Goal: Information Seeking & Learning: Compare options

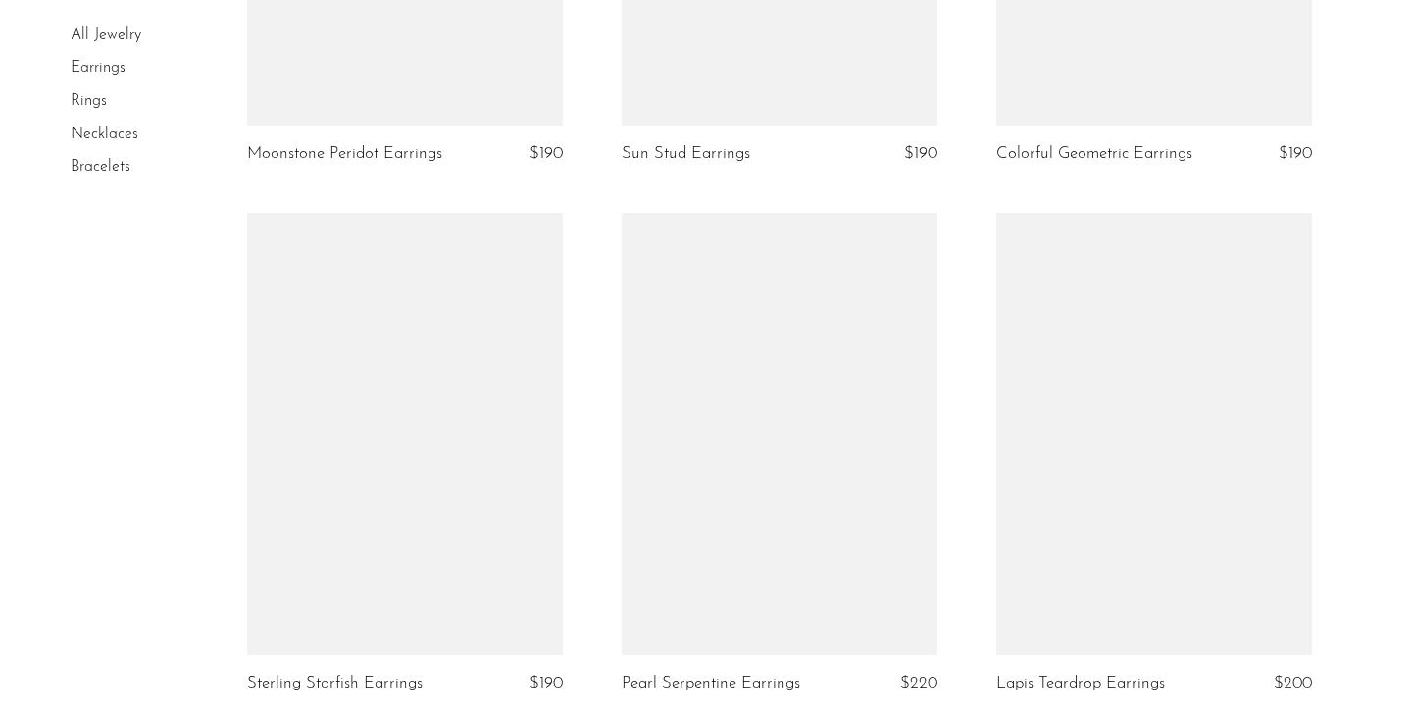
scroll to position [3178, 0]
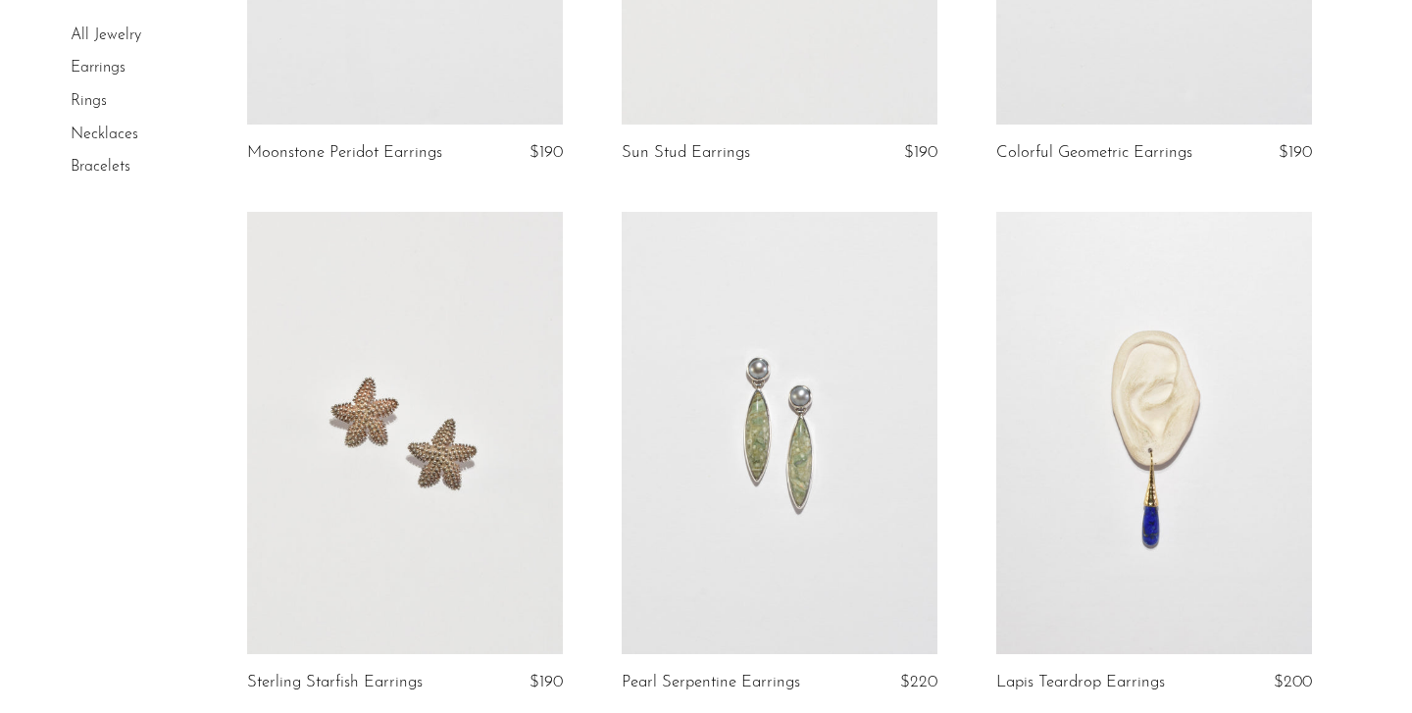
click at [899, 371] on link at bounding box center [780, 433] width 316 height 442
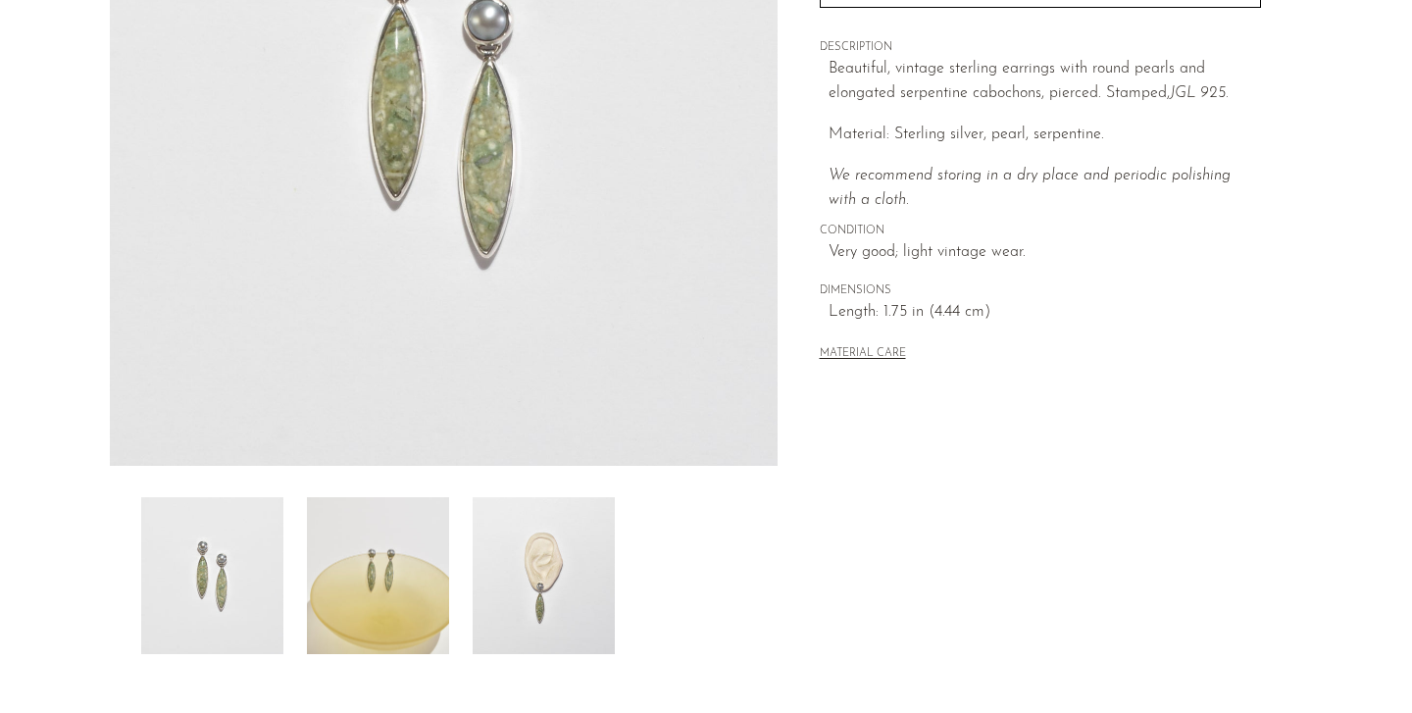
scroll to position [564, 0]
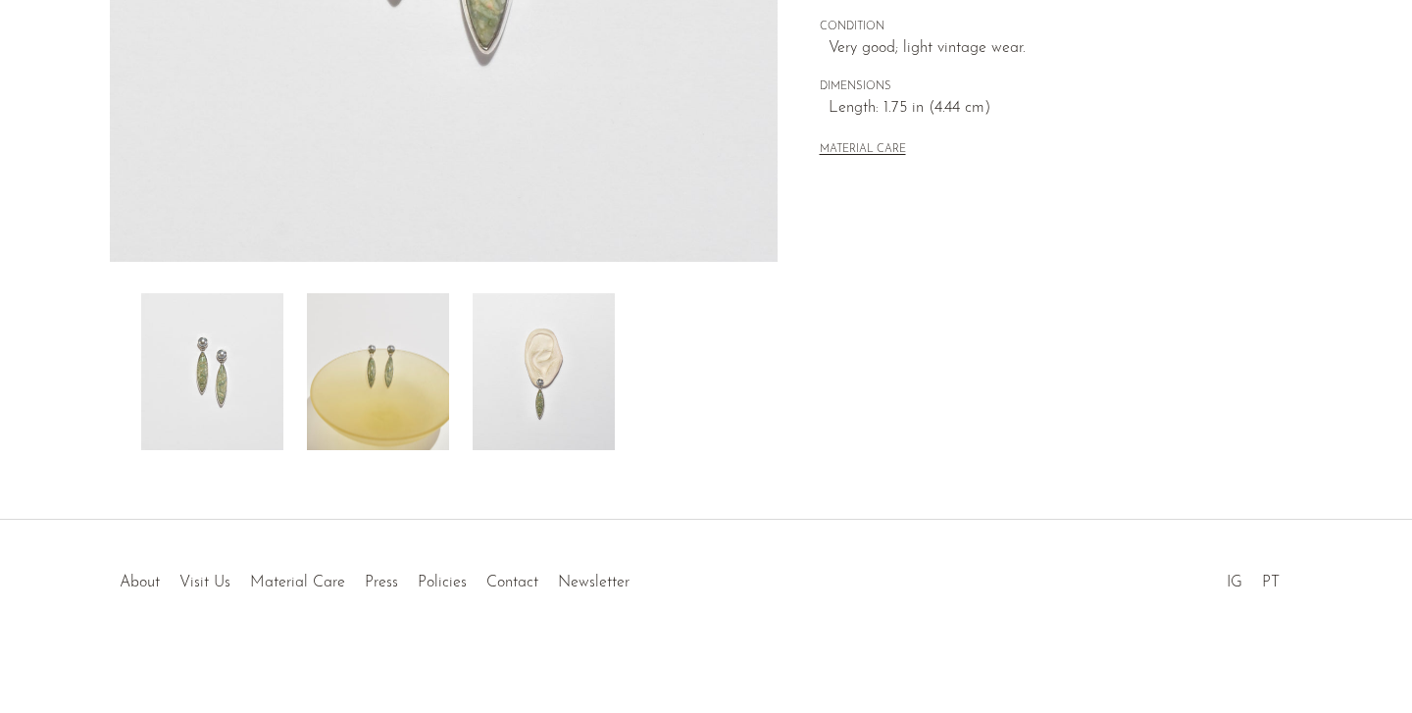
click at [507, 351] on img at bounding box center [544, 371] width 142 height 157
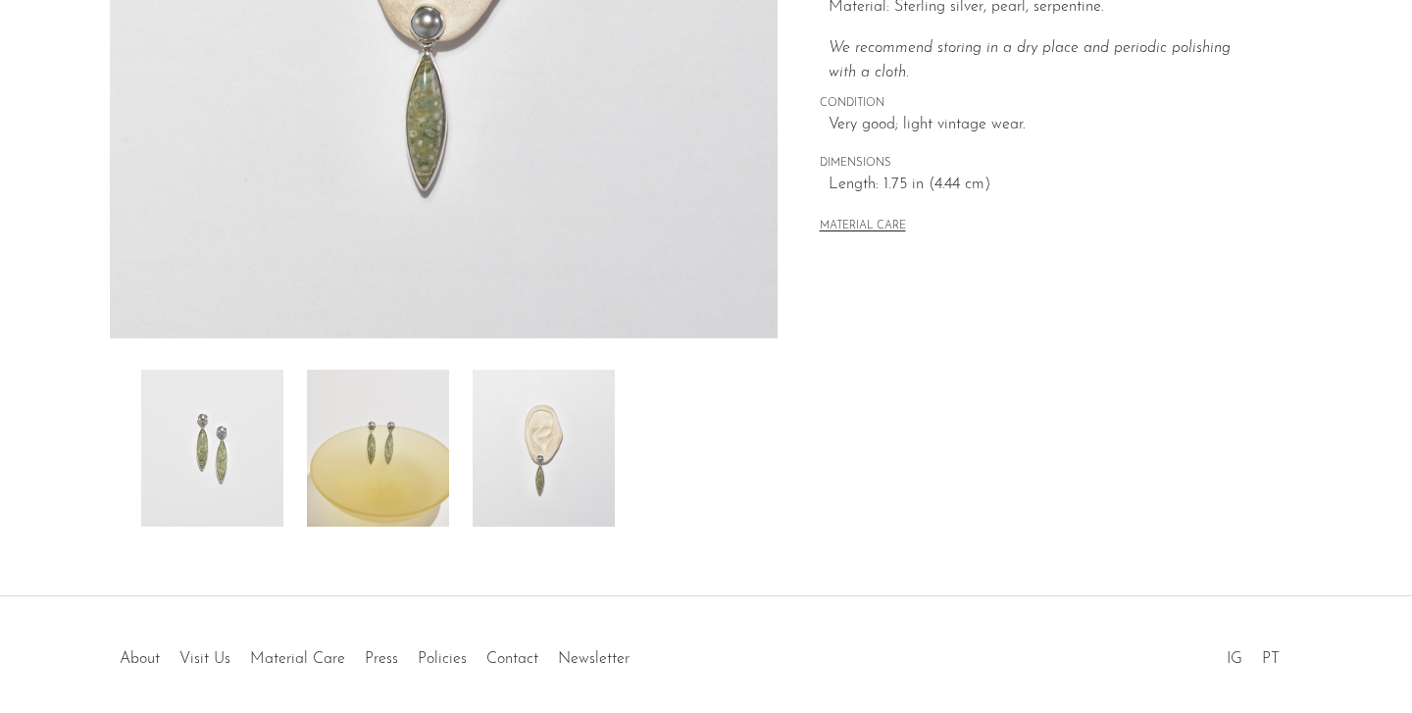
scroll to position [360, 0]
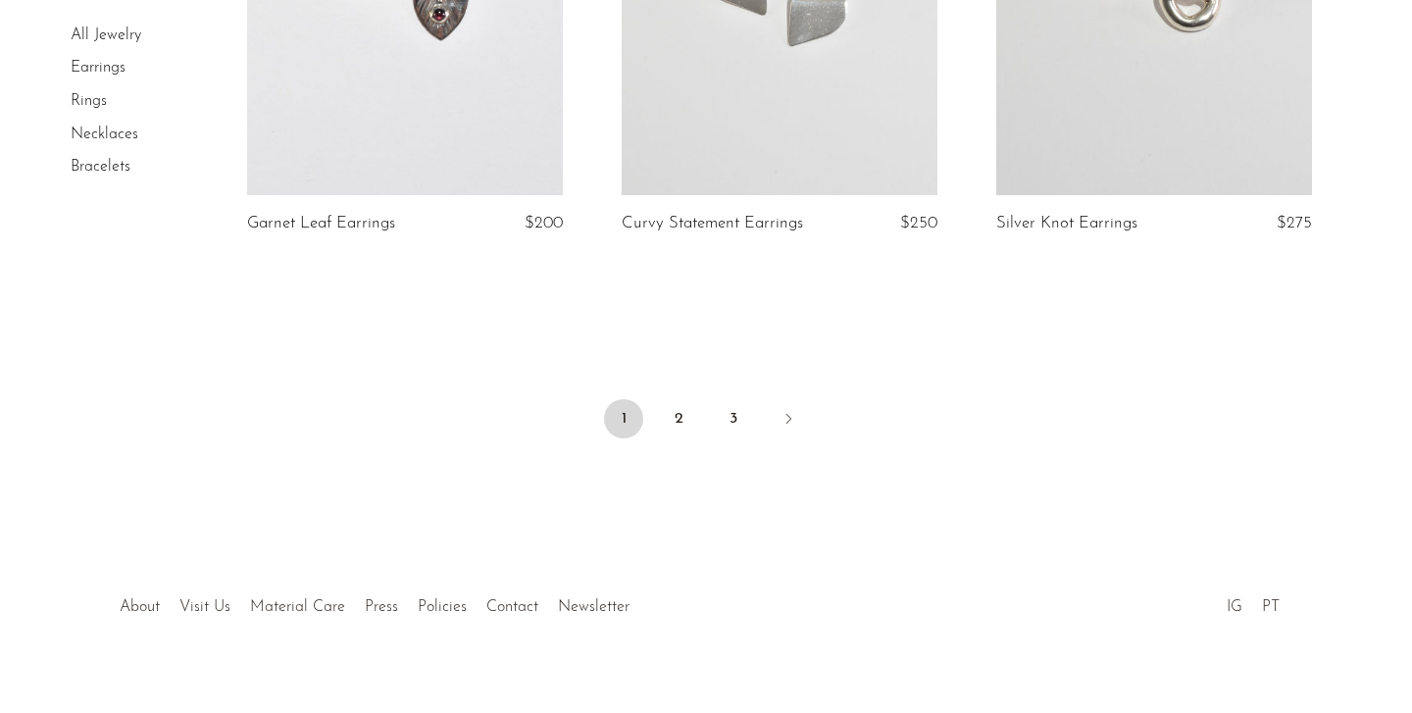
scroll to position [6324, 0]
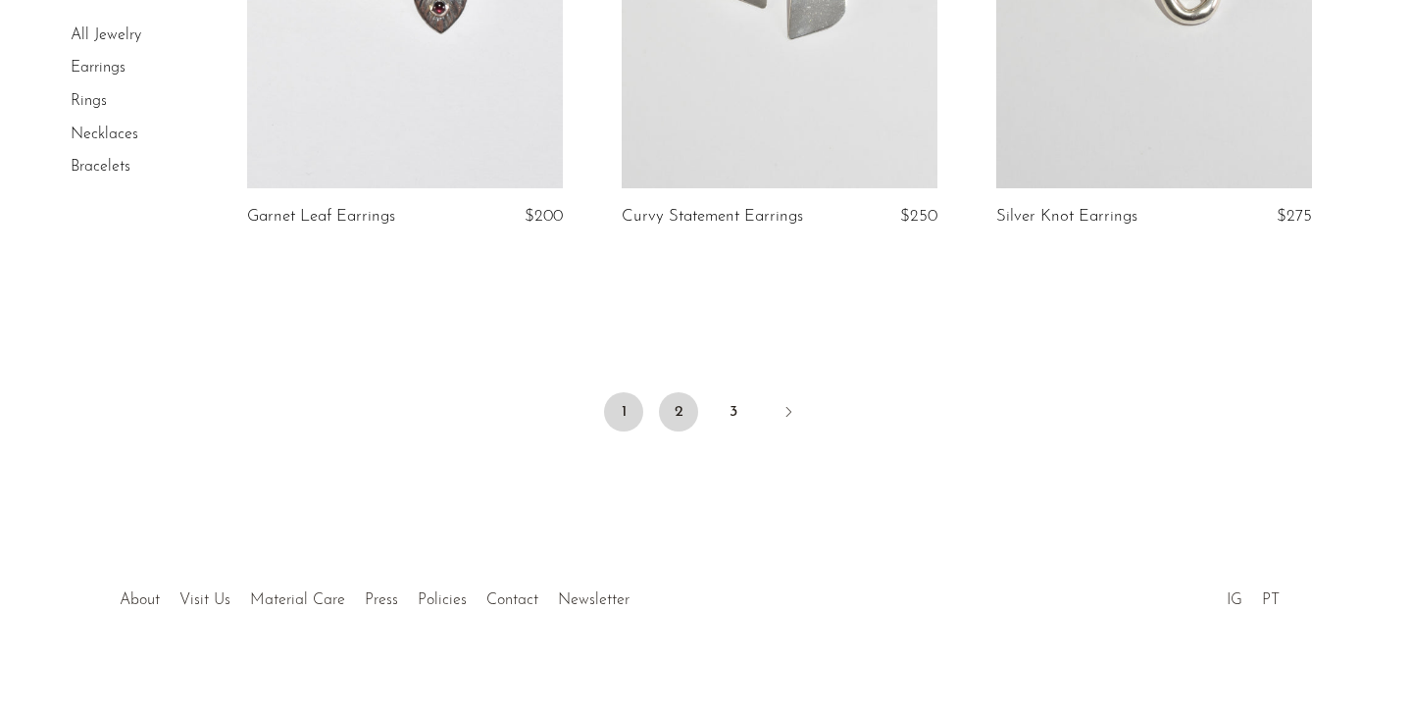
click at [671, 400] on link "2" at bounding box center [678, 411] width 39 height 39
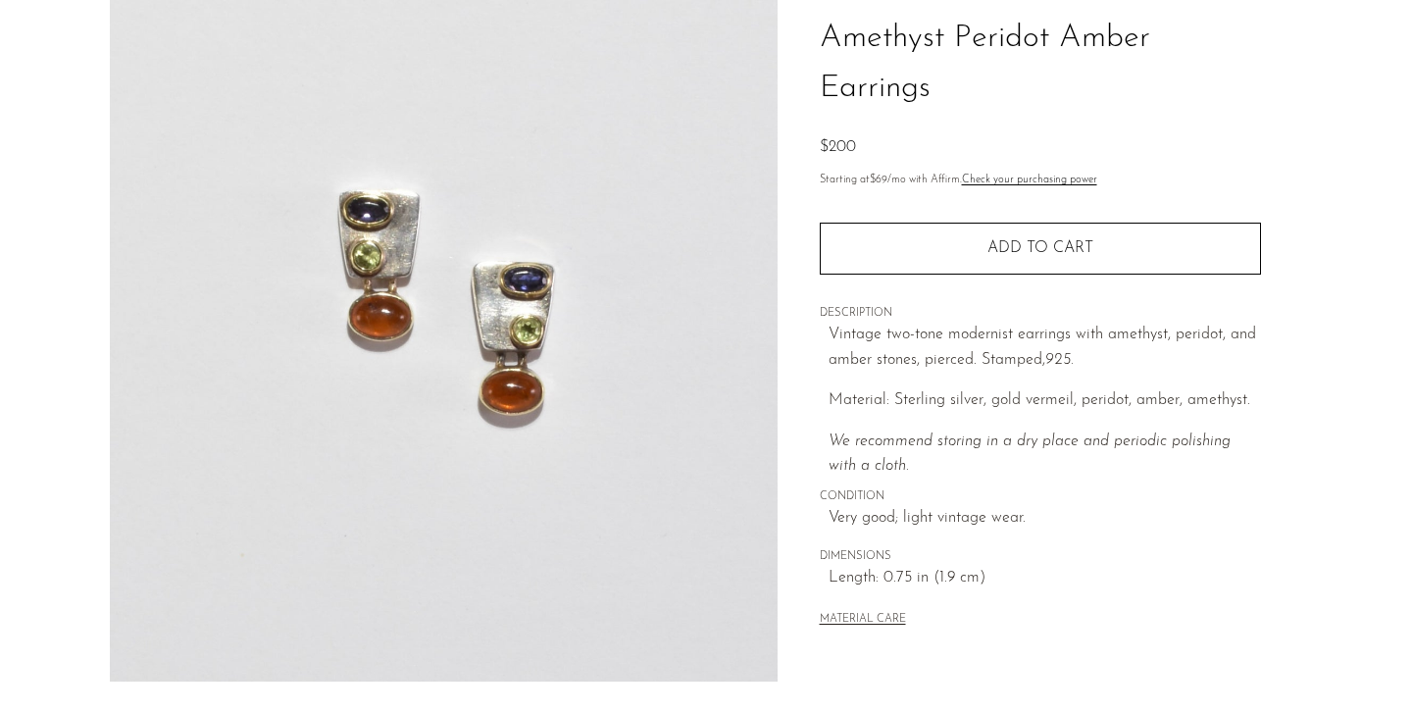
scroll to position [564, 0]
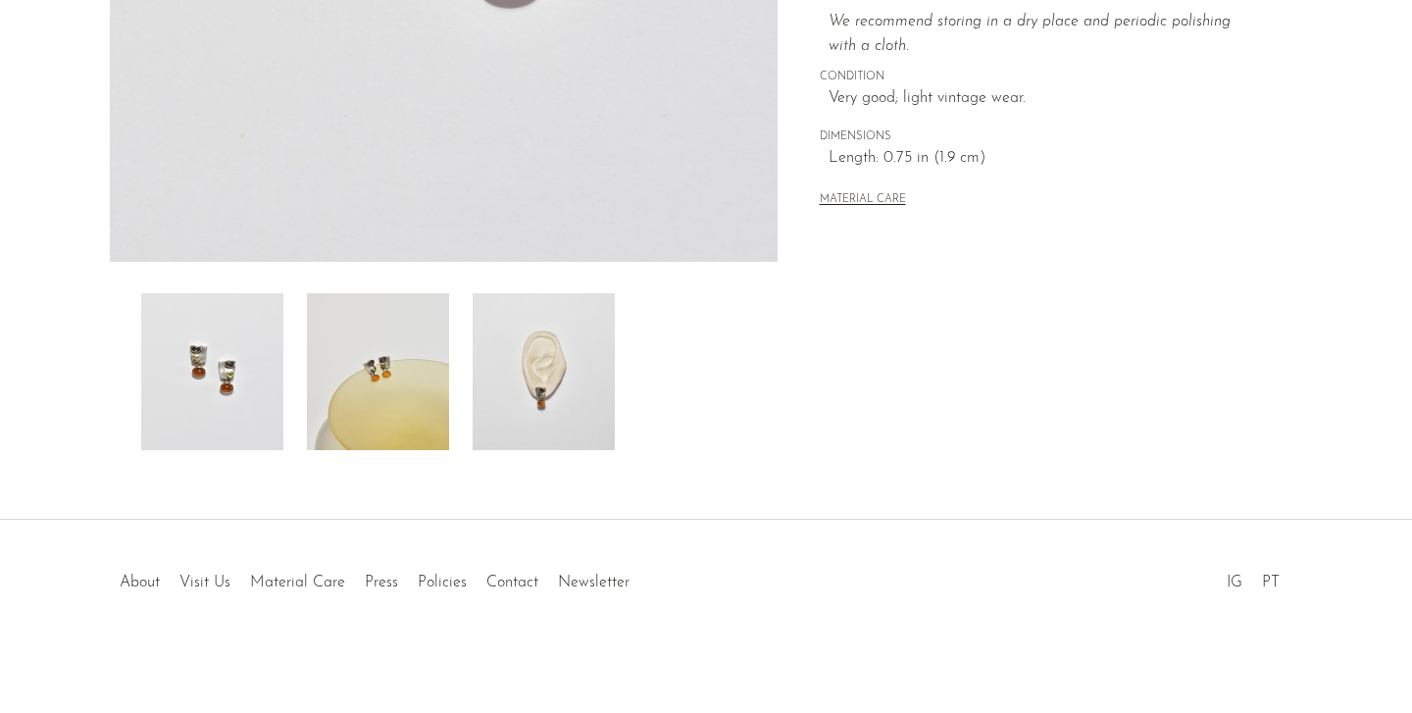
click at [382, 452] on div "Amethyst Peridot Amber Earrings $200" at bounding box center [706, 22] width 1412 height 993
click at [388, 410] on img at bounding box center [378, 371] width 142 height 157
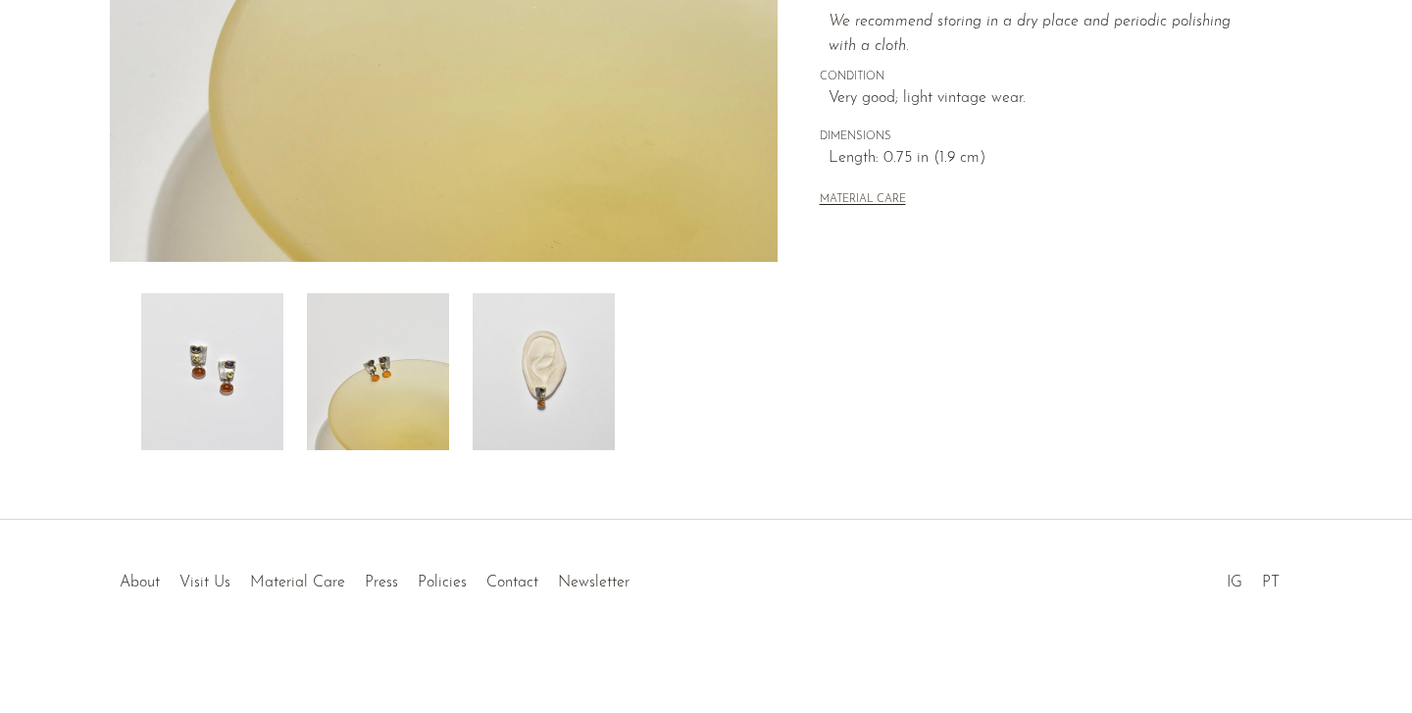
click at [588, 421] on img at bounding box center [544, 371] width 142 height 157
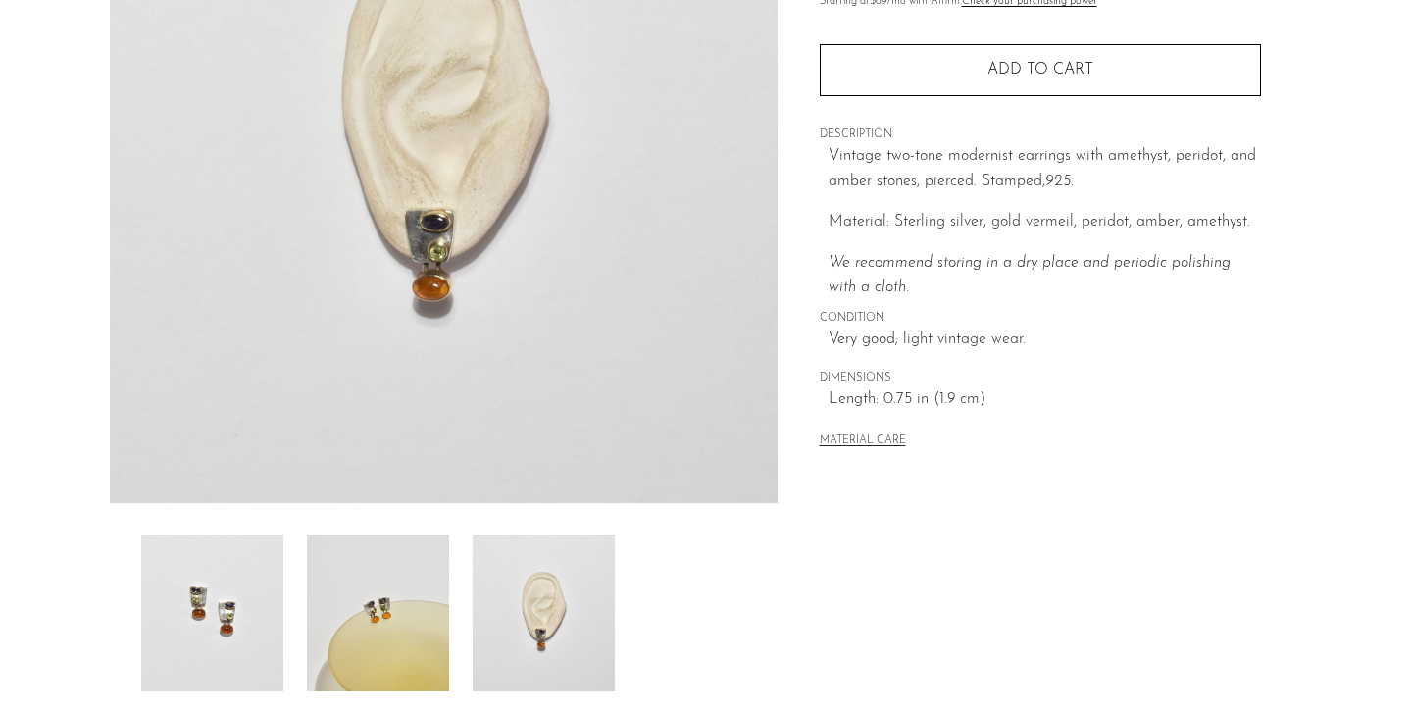
scroll to position [270, 0]
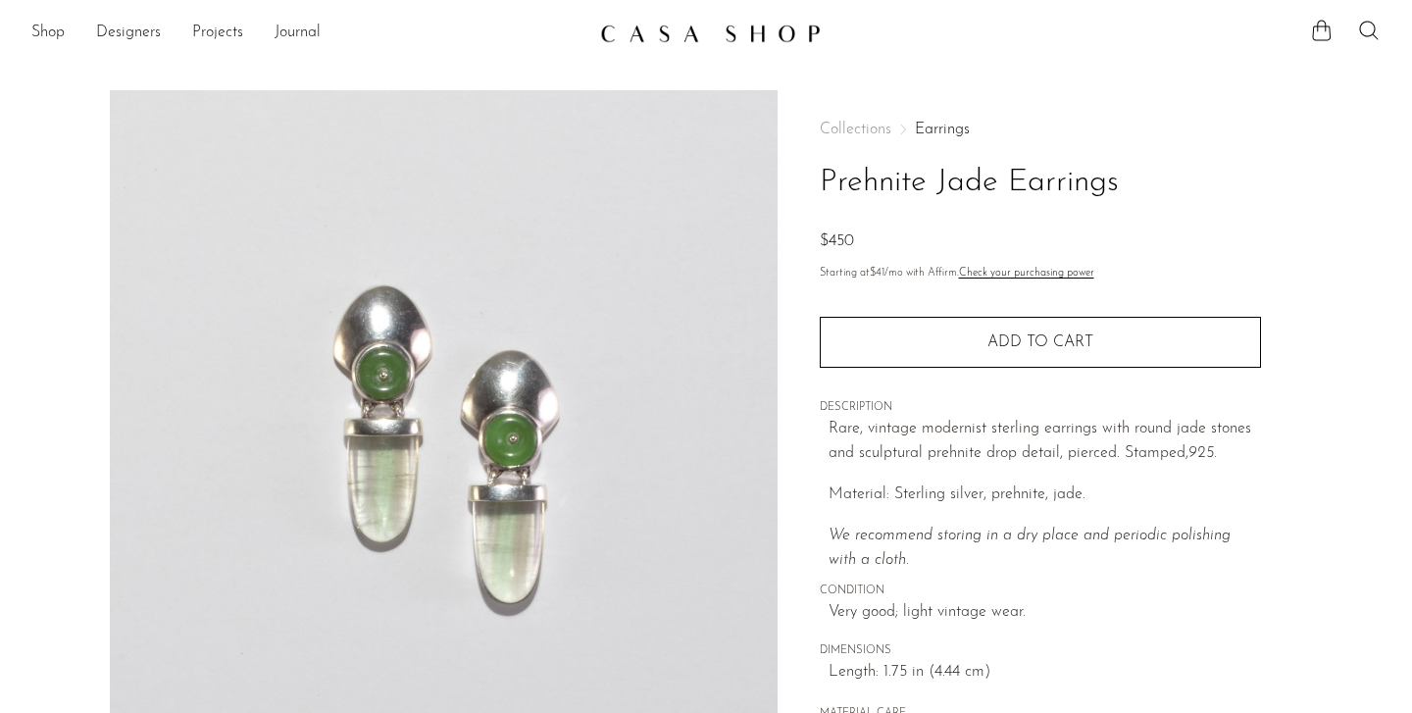
scroll to position [564, 0]
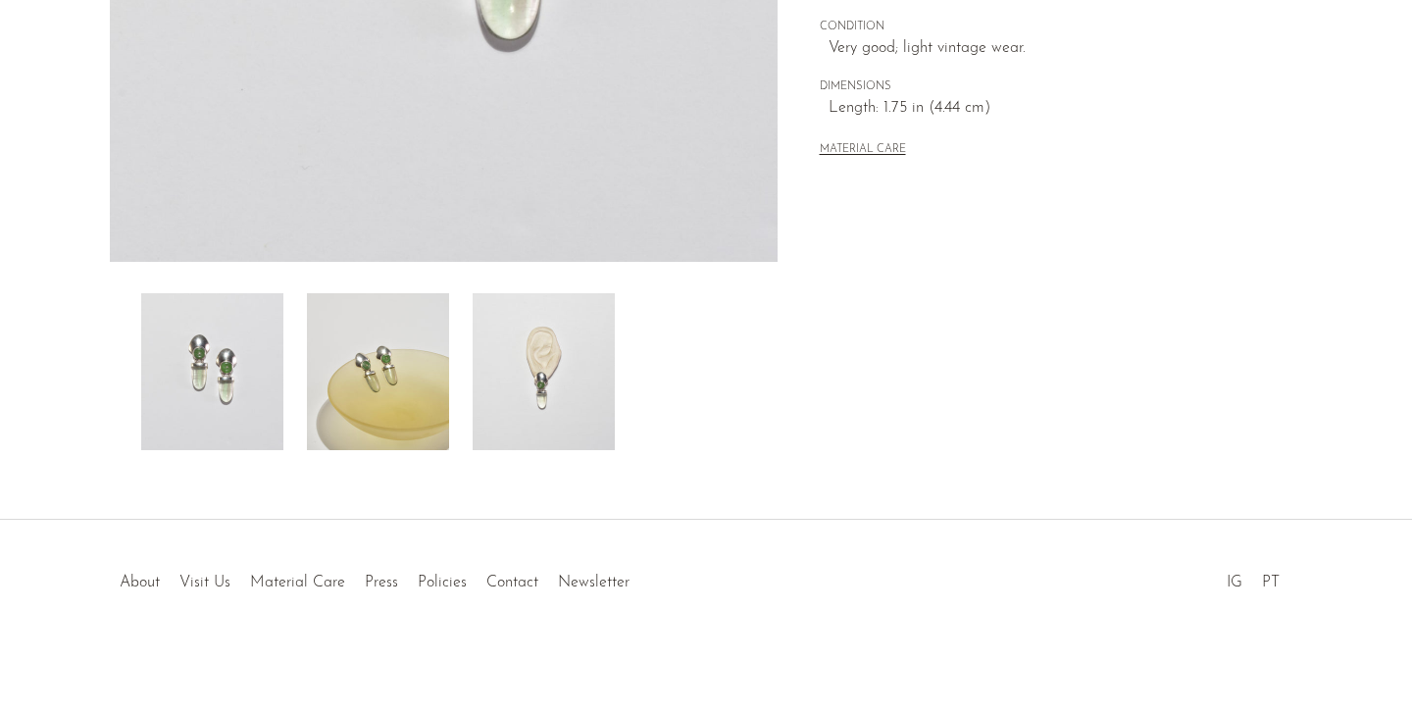
click at [413, 356] on img at bounding box center [378, 371] width 142 height 157
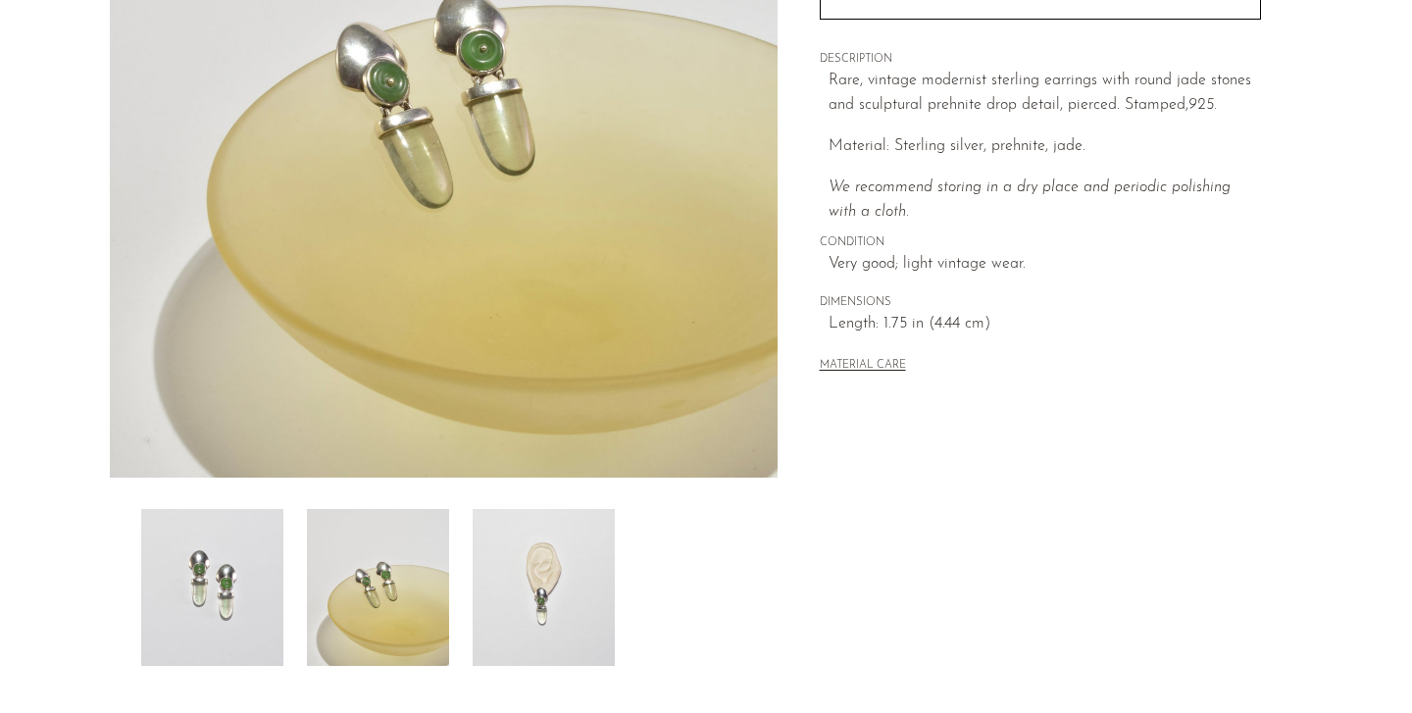
scroll to position [265, 0]
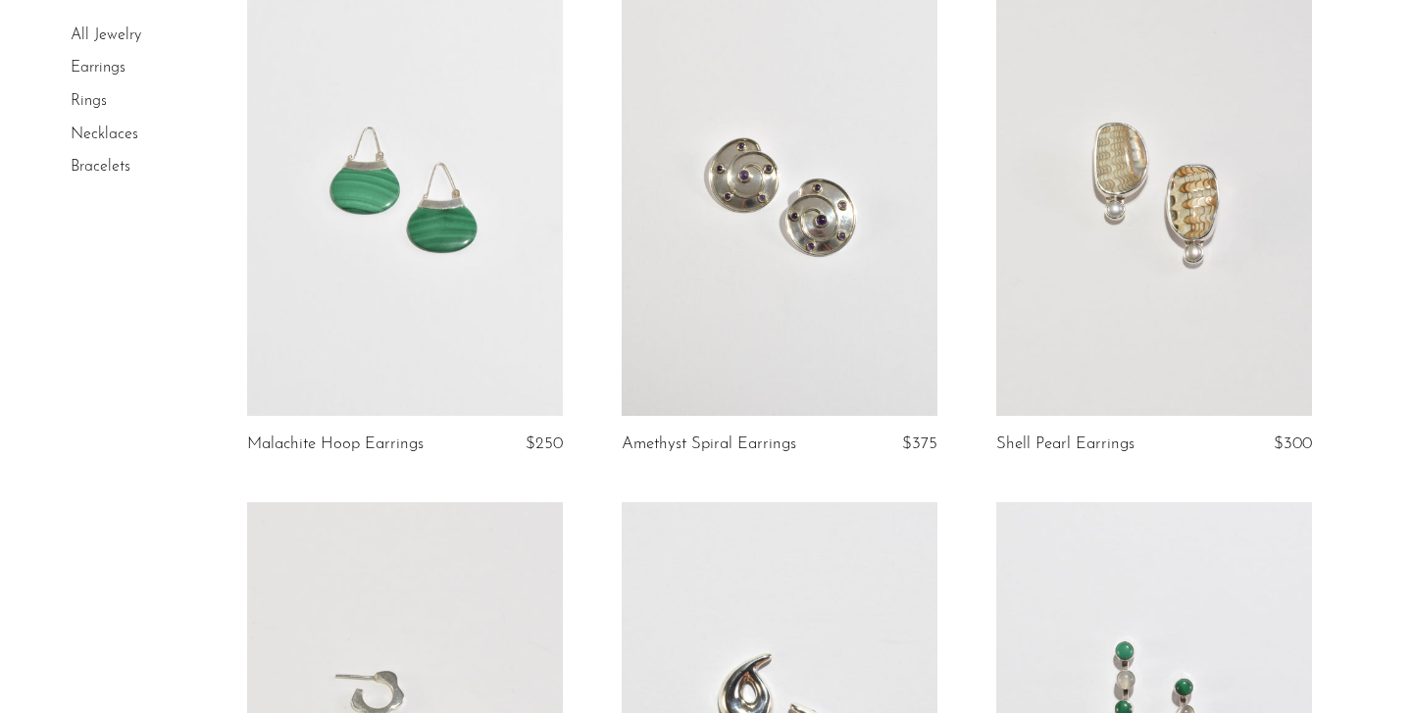
scroll to position [514, 0]
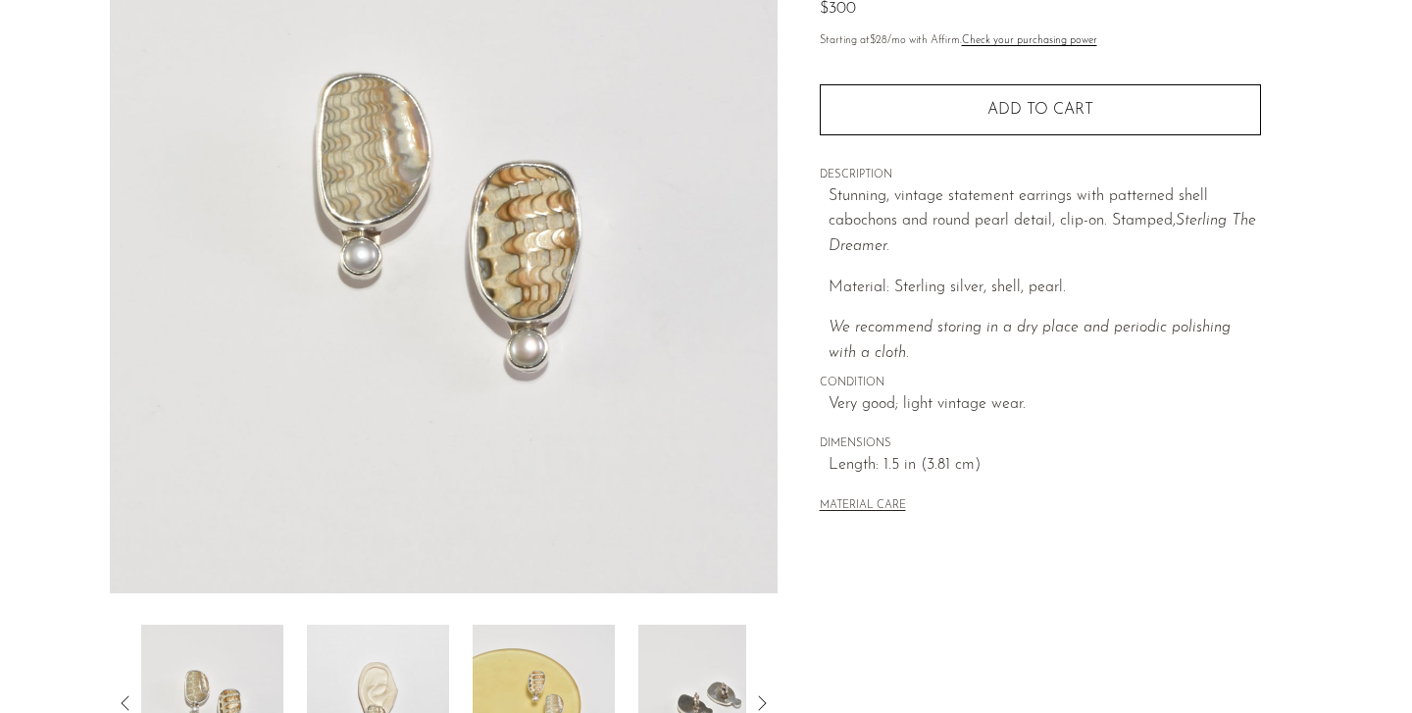
scroll to position [564, 0]
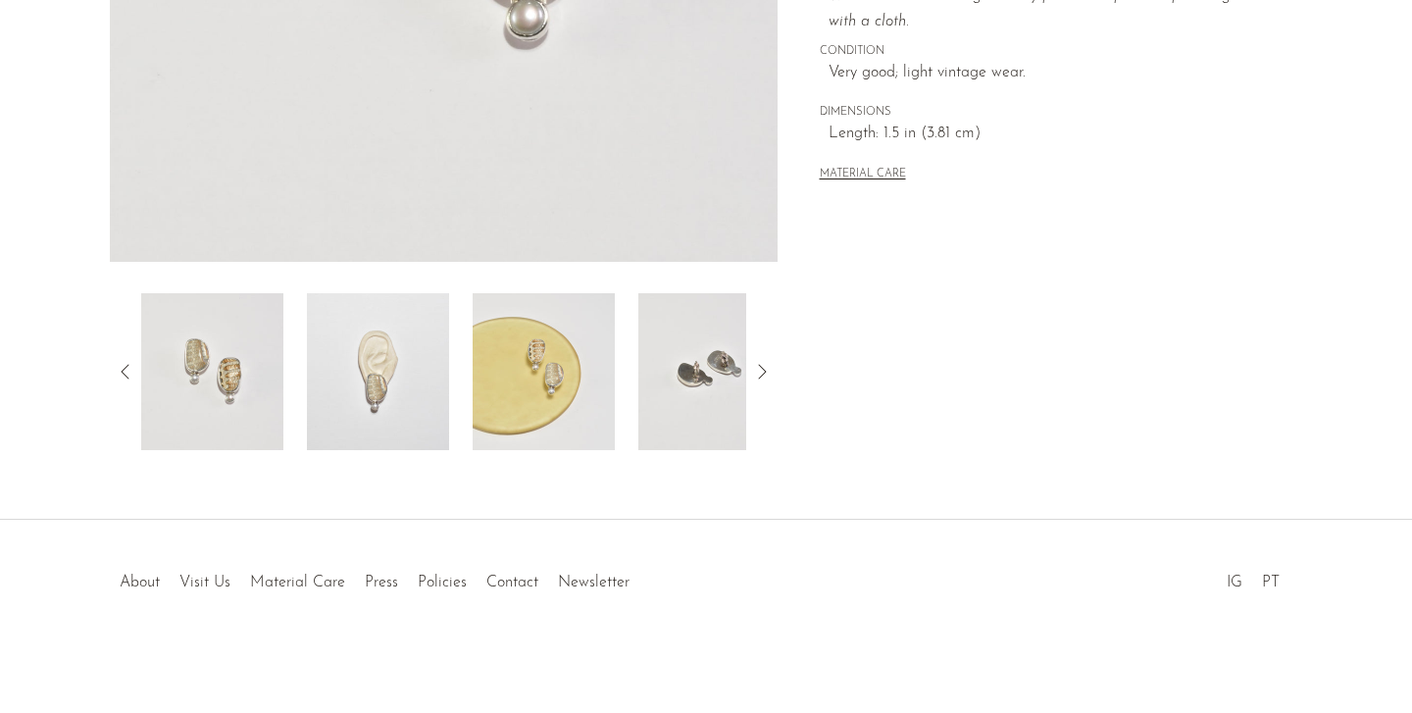
click at [528, 381] on img at bounding box center [544, 371] width 142 height 157
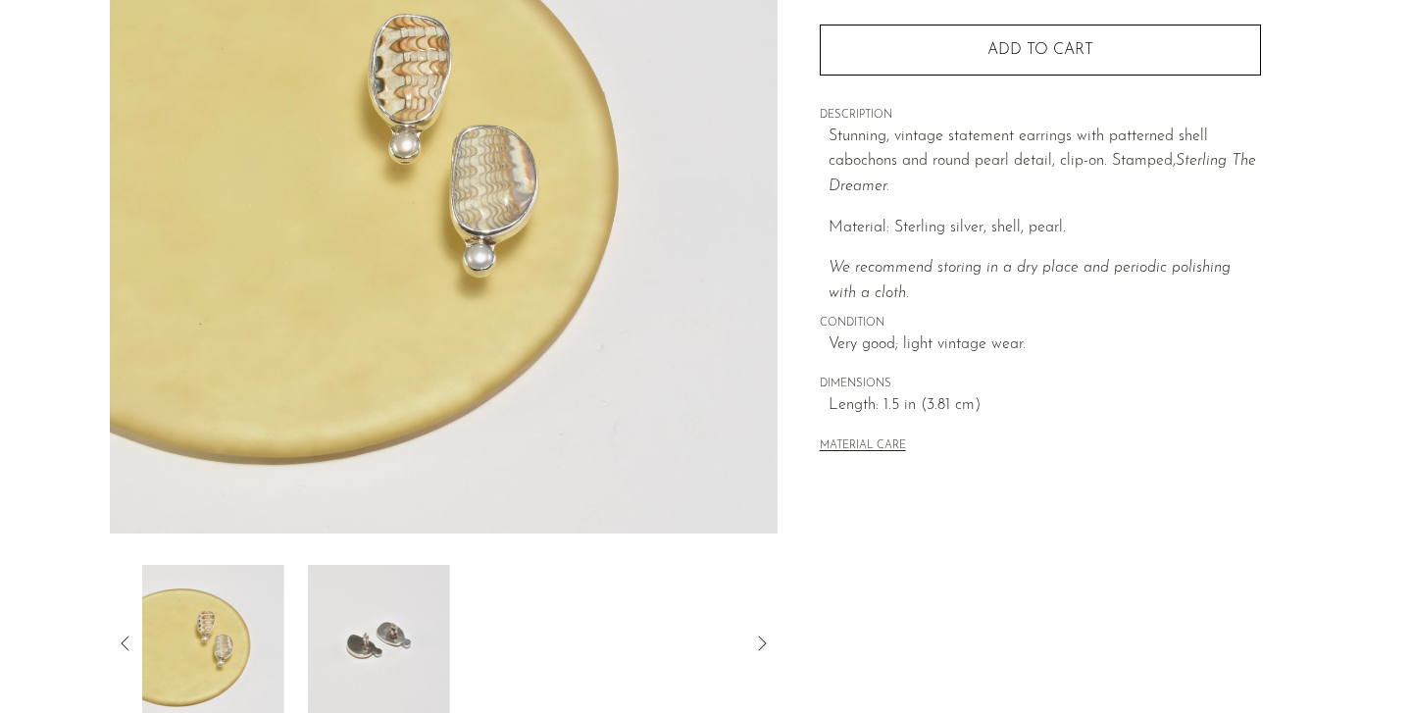
scroll to position [237, 0]
